Goal: Task Accomplishment & Management: Complete application form

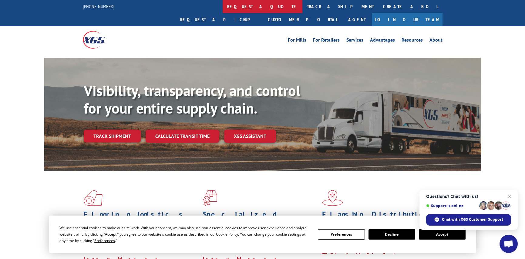
click at [223, 6] on link "request a quote" at bounding box center [263, 6] width 80 height 13
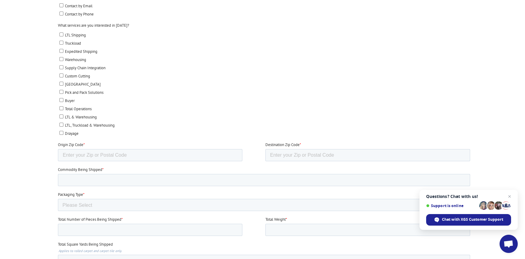
scroll to position [273, 0]
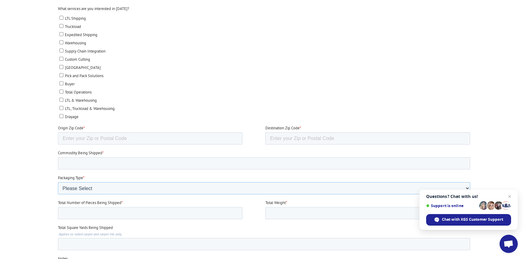
click at [277, 187] on select "Please Select Rolled Goods Palletized" at bounding box center [264, 188] width 413 height 12
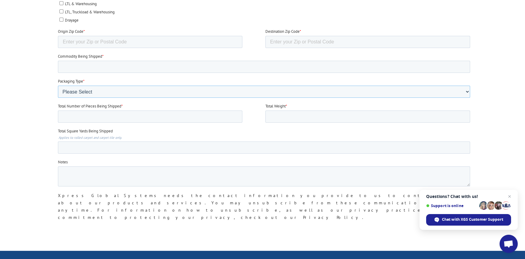
scroll to position [334, 0]
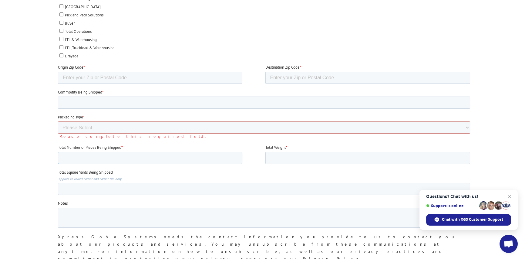
click at [113, 155] on input "Total Number of Pieces Being Shipped *" at bounding box center [150, 158] width 185 height 12
click at [239, 155] on input "Total Number of Pieces Being Shipped *" at bounding box center [150, 158] width 185 height 12
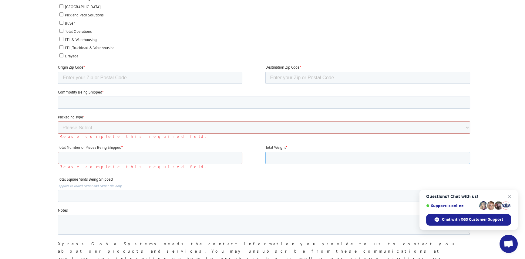
click at [273, 154] on input "Total Weight *" at bounding box center [368, 158] width 205 height 12
click at [210, 160] on input "Total Number of Pieces Being Shipped *" at bounding box center [150, 158] width 185 height 12
click at [185, 117] on label "Packaging Type *" at bounding box center [265, 117] width 415 height 6
click at [185, 121] on select "Please Select Rolled Goods Palletized" at bounding box center [264, 127] width 413 height 12
click at [185, 125] on select "Please Select Rolled Goods Palletized" at bounding box center [264, 127] width 413 height 12
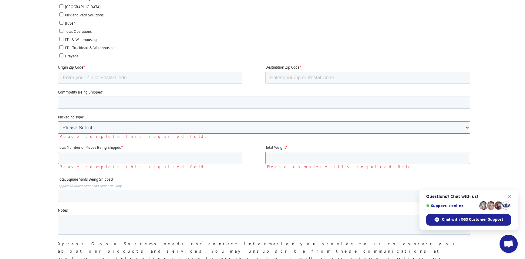
click at [185, 125] on select "Please Select Rolled Goods Palletized" at bounding box center [264, 127] width 413 height 12
click at [53, 105] on div at bounding box center [263, 60] width 420 height 439
click at [100, 154] on input "Total Number of Pieces Being Shipped *" at bounding box center [150, 158] width 185 height 12
click at [234, 159] on input "Total Number of Pieces Being Shipped *" at bounding box center [150, 158] width 185 height 12
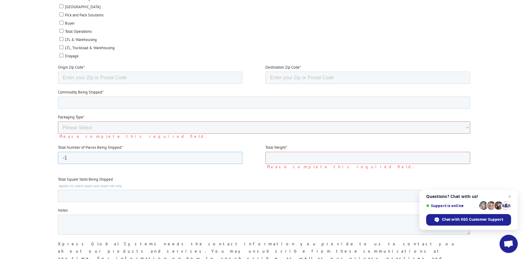
type input "-1"
click at [234, 156] on input "-1" at bounding box center [150, 158] width 185 height 12
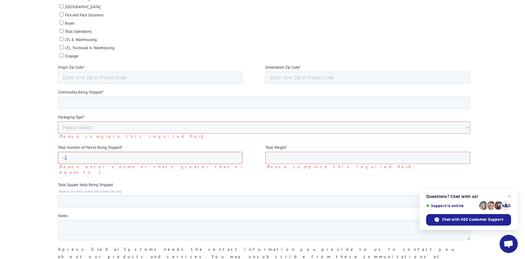
click at [233, 152] on input "-1" at bounding box center [150, 158] width 185 height 12
